Goal: Transaction & Acquisition: Purchase product/service

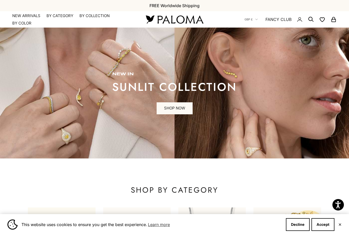
click at [324, 223] on button "Accept" at bounding box center [323, 225] width 23 height 13
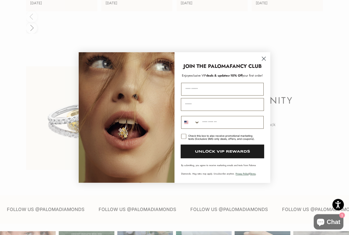
scroll to position [1138, 0]
click at [266, 63] on circle "Close dialog" at bounding box center [264, 58] width 8 height 8
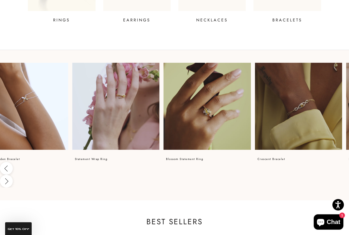
scroll to position [0, 385]
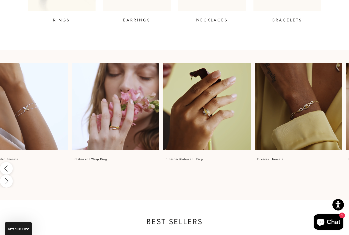
click at [127, 111] on video at bounding box center [115, 106] width 87 height 87
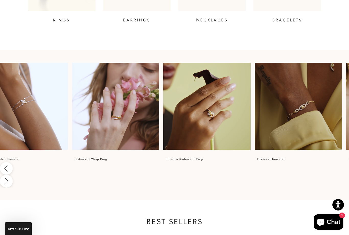
click at [137, 22] on p "EARRINGS" at bounding box center [136, 20] width 27 height 6
